Goal: Task Accomplishment & Management: Complete application form

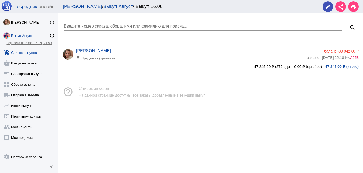
click at [102, 10] on div "Мои ЛК / Выкуп Август / Выкуп 16.08 edit share print" at bounding box center [211, 6] width 305 height 13
click at [103, 6] on link "Выкуп Август" at bounding box center [118, 6] width 30 height 5
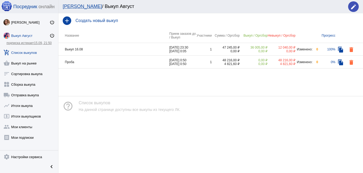
click at [111, 22] on h4 "Создать новый выкуп" at bounding box center [218, 20] width 284 height 5
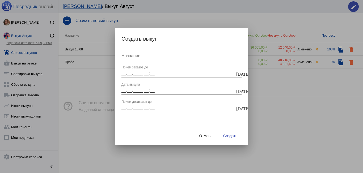
click at [135, 55] on input "Название" at bounding box center [182, 56] width 120 height 5
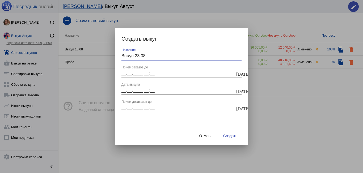
type input "Выкуп 23.08"
click at [124, 74] on input "__.__.____ __:__" at bounding box center [179, 73] width 114 height 5
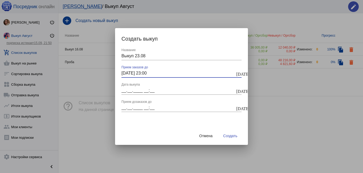
type input "22.08.2025 23:00"
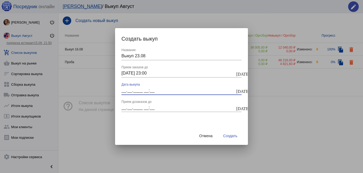
click at [123, 89] on input "__.__.____ __:__" at bounding box center [179, 90] width 114 height 5
type input "23.08.2025 00:05"
click at [234, 135] on span "Создать" at bounding box center [230, 136] width 14 height 4
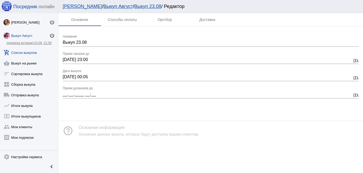
click at [134, 6] on link "Выкуп 23.08" at bounding box center [147, 6] width 27 height 5
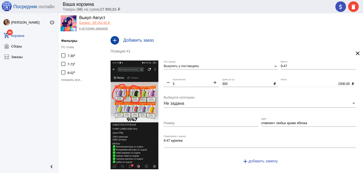
scroll to position [13, 0]
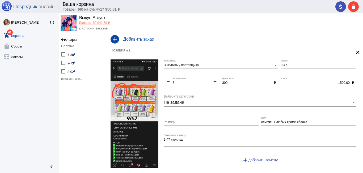
click at [73, 80] on span "показать все..." at bounding box center [72, 79] width 22 height 4
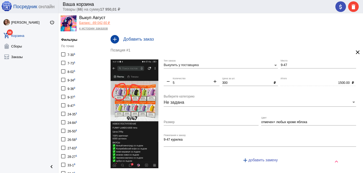
scroll to position [66, 0]
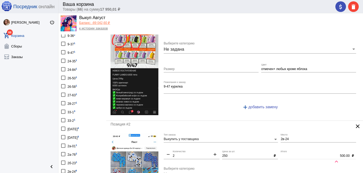
click at [70, 88] on div "26-58 1" at bounding box center [73, 86] width 10 height 7
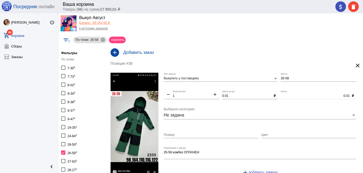
click at [186, 77] on div "Выкупить у поставщика Тип заказа" at bounding box center [221, 77] width 114 height 9
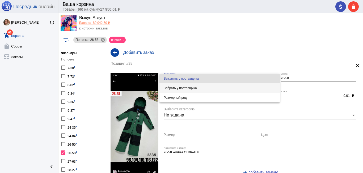
click at [185, 89] on span "Забрать у поставщика" at bounding box center [220, 89] width 112 height 10
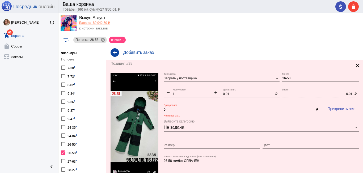
click at [182, 110] on input "0" at bounding box center [239, 110] width 151 height 4
type input "0.01"
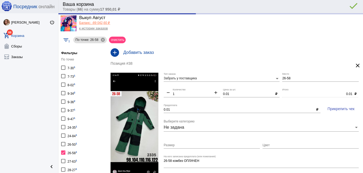
type input "0.00"
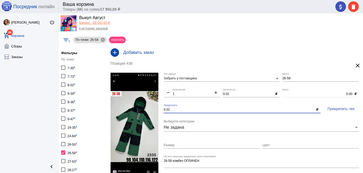
click at [340, 109] on span "Прикрепить чек" at bounding box center [341, 109] width 27 height 4
click at [63, 152] on div at bounding box center [63, 153] width 4 height 4
checkbox input "false"
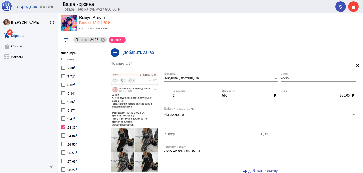
click at [228, 76] on div "Выкупить у поставщика Тип заказа" at bounding box center [221, 77] width 114 height 9
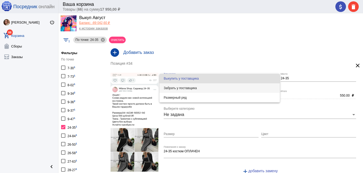
click at [226, 88] on span "Забрать у поставщика" at bounding box center [220, 89] width 112 height 10
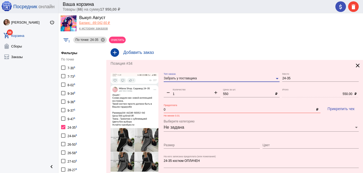
click at [187, 109] on input "0" at bounding box center [239, 110] width 151 height 4
type input "550"
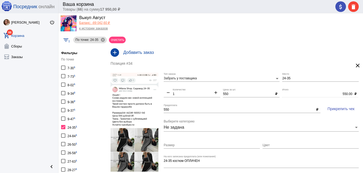
type input "0.00"
click at [336, 110] on span "Прикрепить чек" at bounding box center [341, 109] width 27 height 4
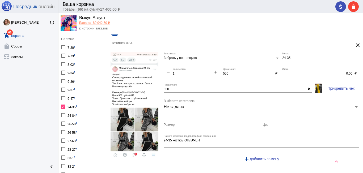
scroll to position [53, 0]
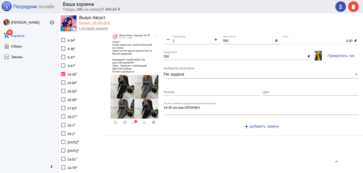
click at [71, 91] on div "26-50 1" at bounding box center [73, 91] width 10 height 7
checkbox input "true"
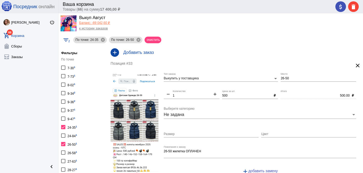
click at [189, 78] on span "Выкупить у поставщика" at bounding box center [181, 79] width 35 height 4
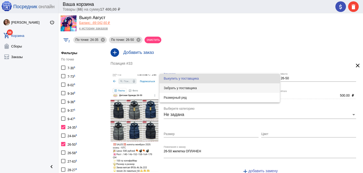
click at [189, 86] on span "Забрать у поставщика" at bounding box center [220, 89] width 112 height 10
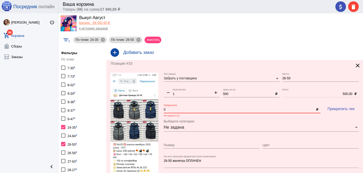
click at [173, 111] on input "0" at bounding box center [239, 110] width 151 height 4
type input "500"
click at [336, 110] on span "Прикрепить чек" at bounding box center [341, 109] width 27 height 4
type input "0.00"
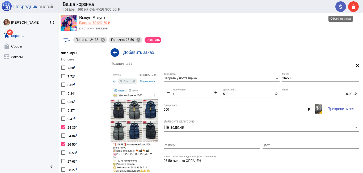
click at [339, 5] on mat-icon "attach_money" at bounding box center [341, 7] width 6 height 6
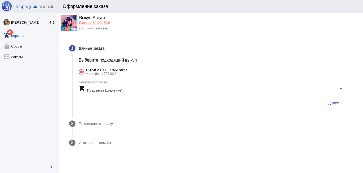
click at [336, 104] on span "Далее" at bounding box center [333, 103] width 11 height 4
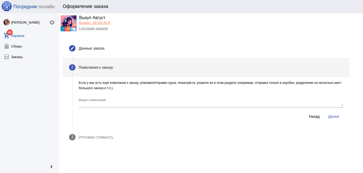
click at [334, 115] on span "Далее" at bounding box center [333, 117] width 11 height 4
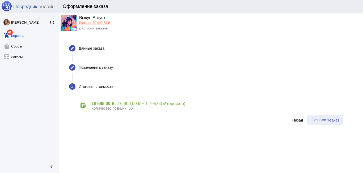
click at [330, 120] on span "заказ" at bounding box center [334, 120] width 9 height 4
